Goal: Task Accomplishment & Management: Manage account settings

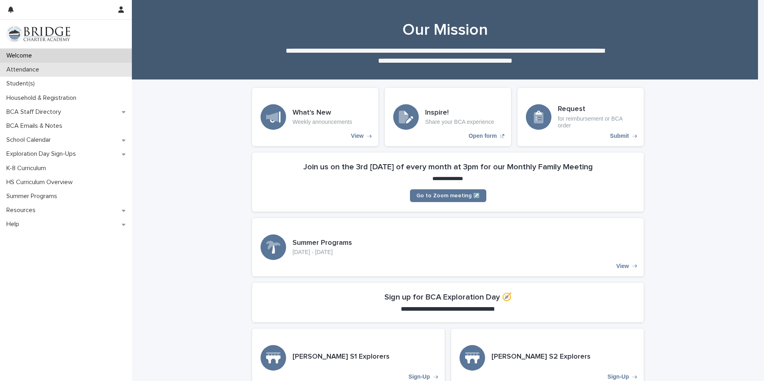
click at [56, 70] on div "Attendance" at bounding box center [66, 70] width 132 height 14
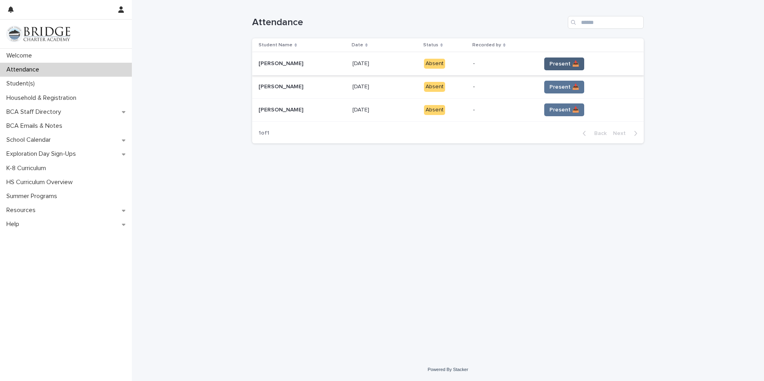
click at [565, 64] on span "Present 📥" at bounding box center [565, 64] width 30 height 8
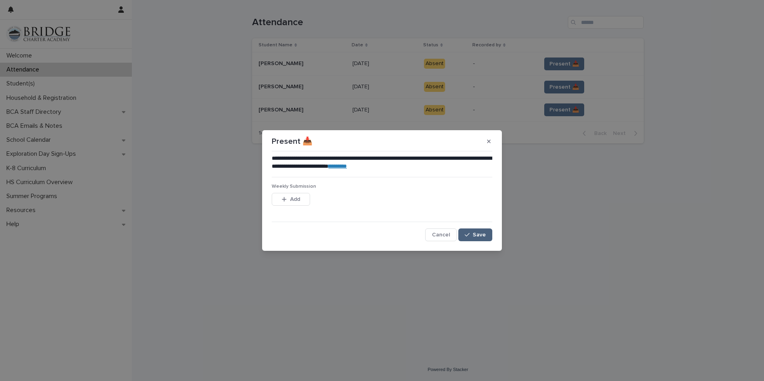
click at [475, 233] on span "Save" at bounding box center [479, 235] width 13 height 6
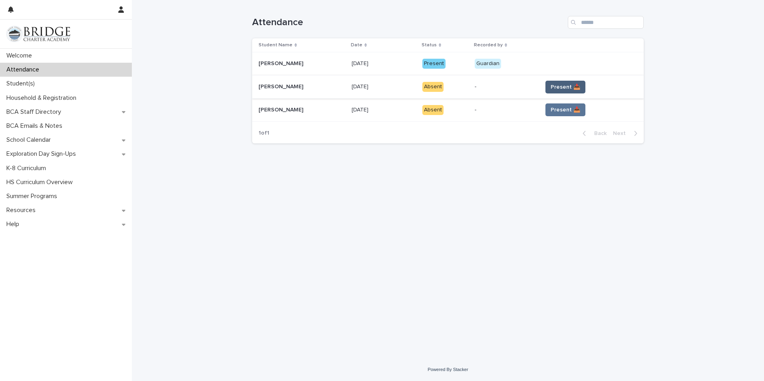
click at [570, 88] on span "Present 📥" at bounding box center [566, 87] width 30 height 8
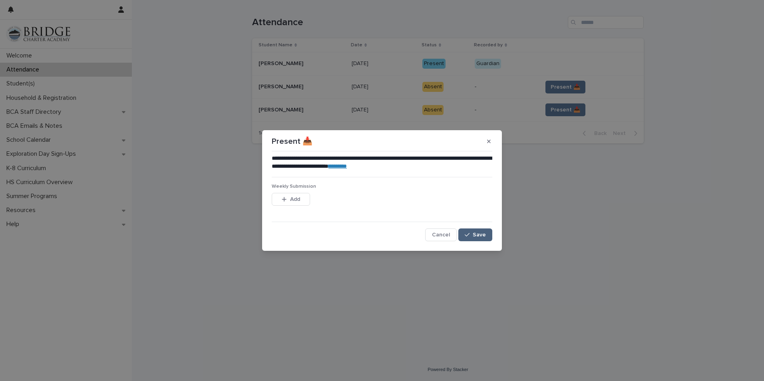
click at [482, 233] on span "Save" at bounding box center [479, 235] width 13 height 6
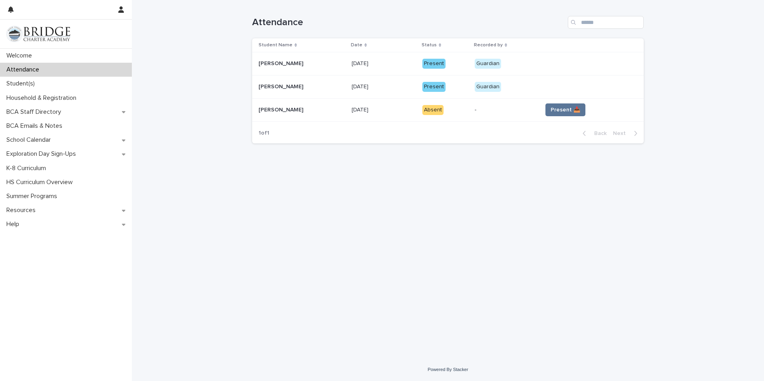
click at [565, 109] on span "Present 📥" at bounding box center [566, 110] width 30 height 8
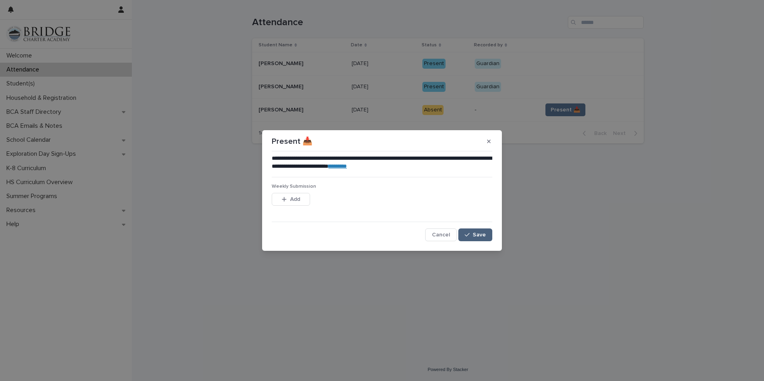
click at [469, 236] on icon "button" at bounding box center [467, 235] width 5 height 6
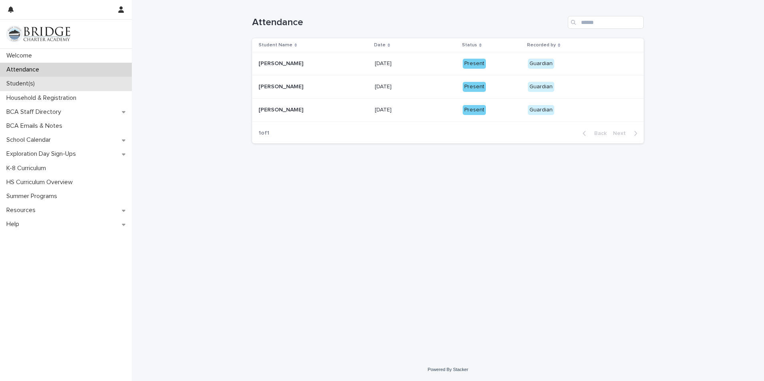
click at [49, 84] on div "Student(s)" at bounding box center [66, 84] width 132 height 14
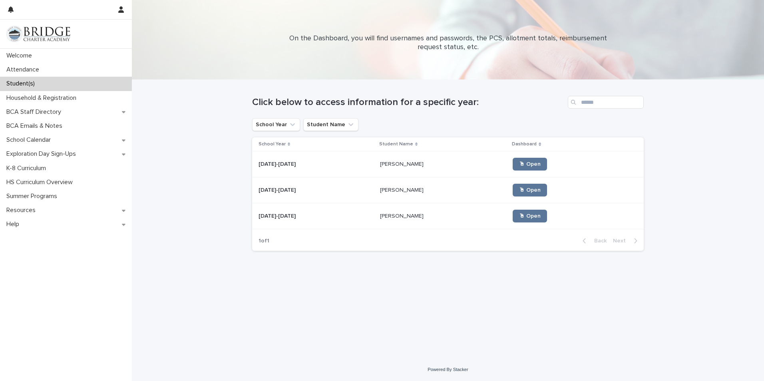
click at [395, 169] on div "Caius [PERSON_NAME] Caius [PERSON_NAME]" at bounding box center [443, 164] width 127 height 13
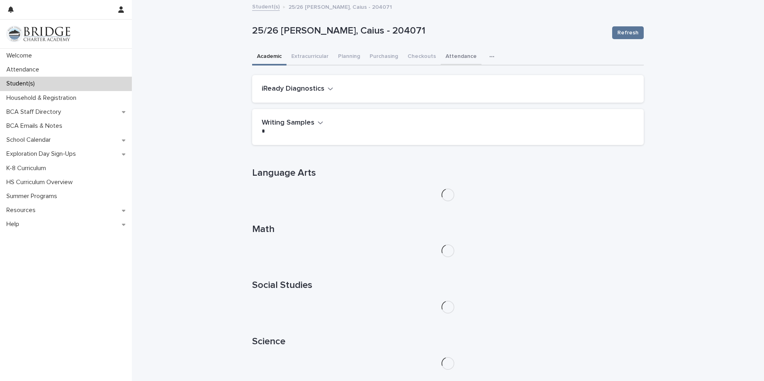
click at [460, 52] on button "Attendance" at bounding box center [461, 57] width 41 height 17
